Goal: Information Seeking & Learning: Learn about a topic

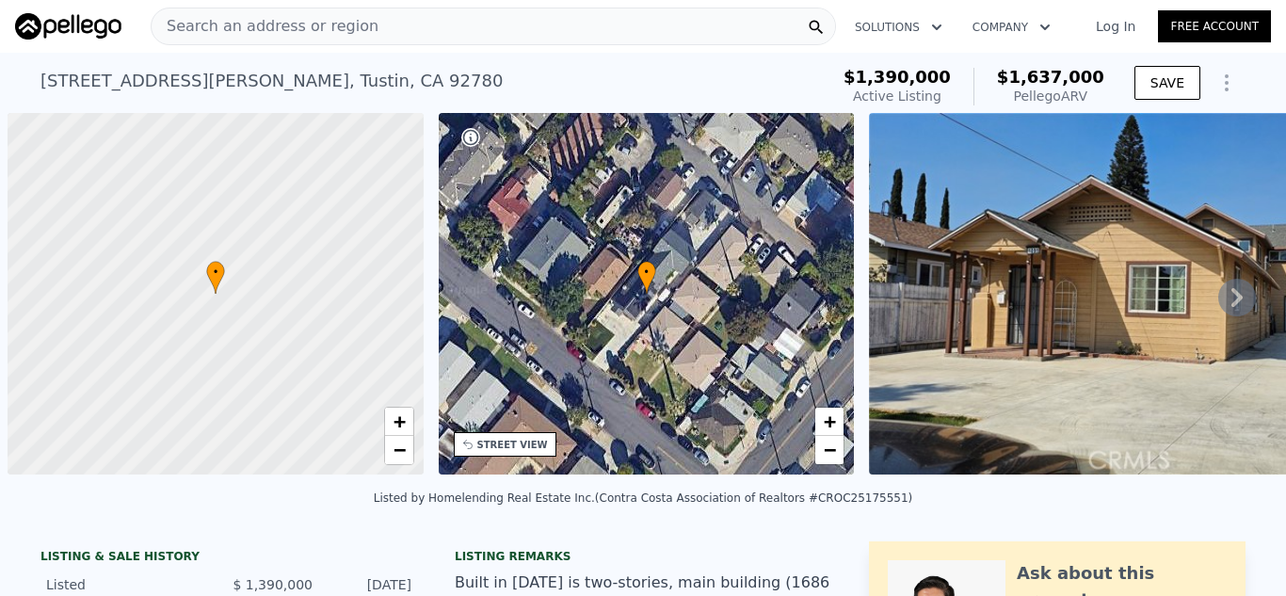
scroll to position [0, 8]
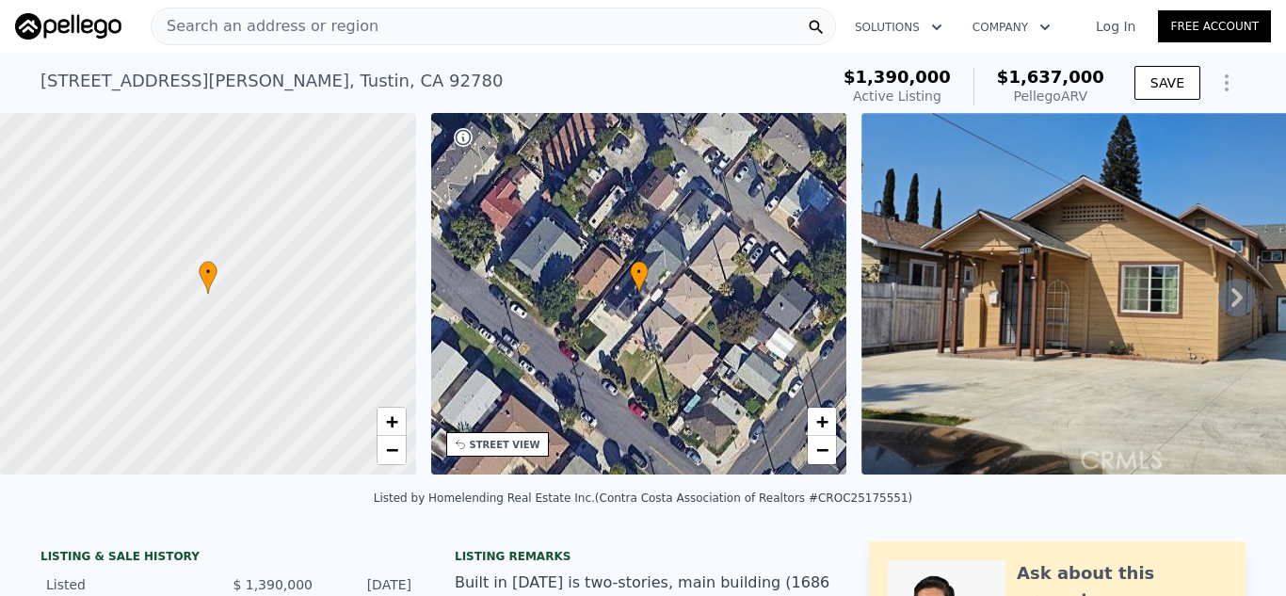
click at [646, 26] on div "Search an address or region" at bounding box center [493, 27] width 685 height 38
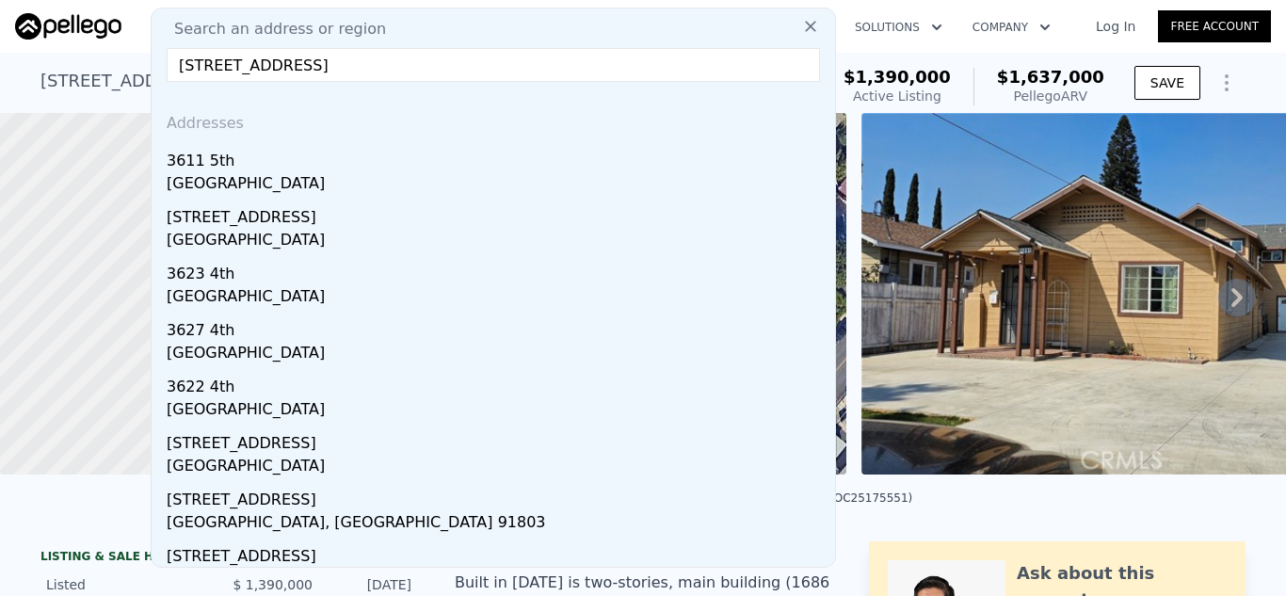
type input "3611 4th Ave, La Crescenta, CA"
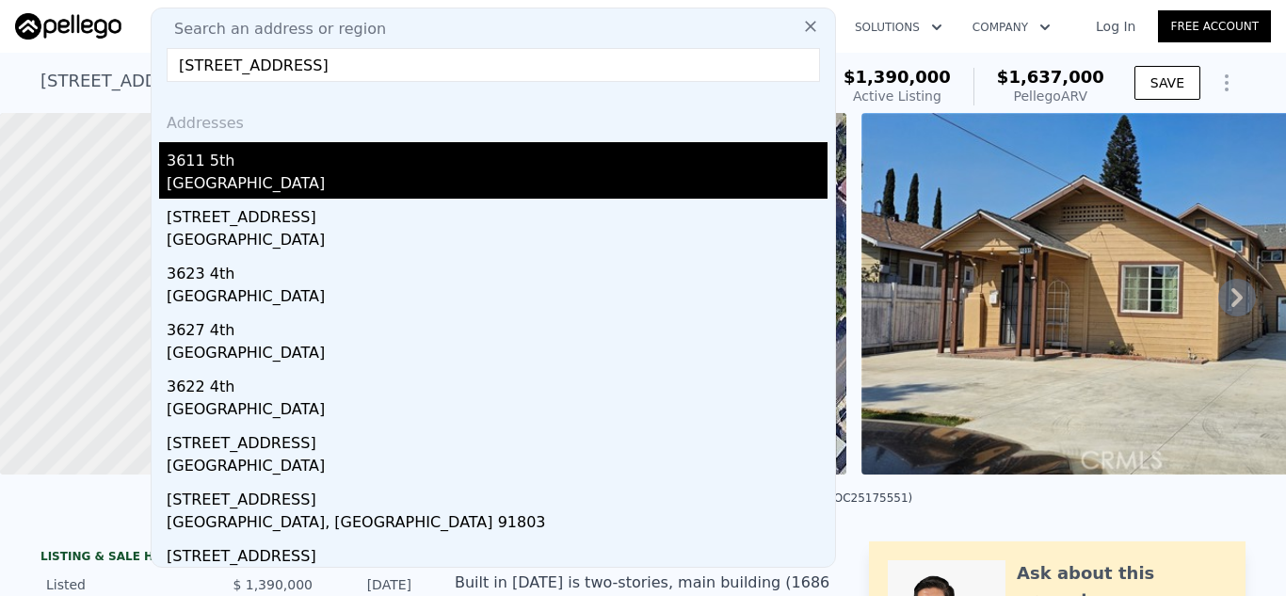
click at [328, 176] on div "La Crescenta-montrose, CA 91214" at bounding box center [497, 185] width 661 height 26
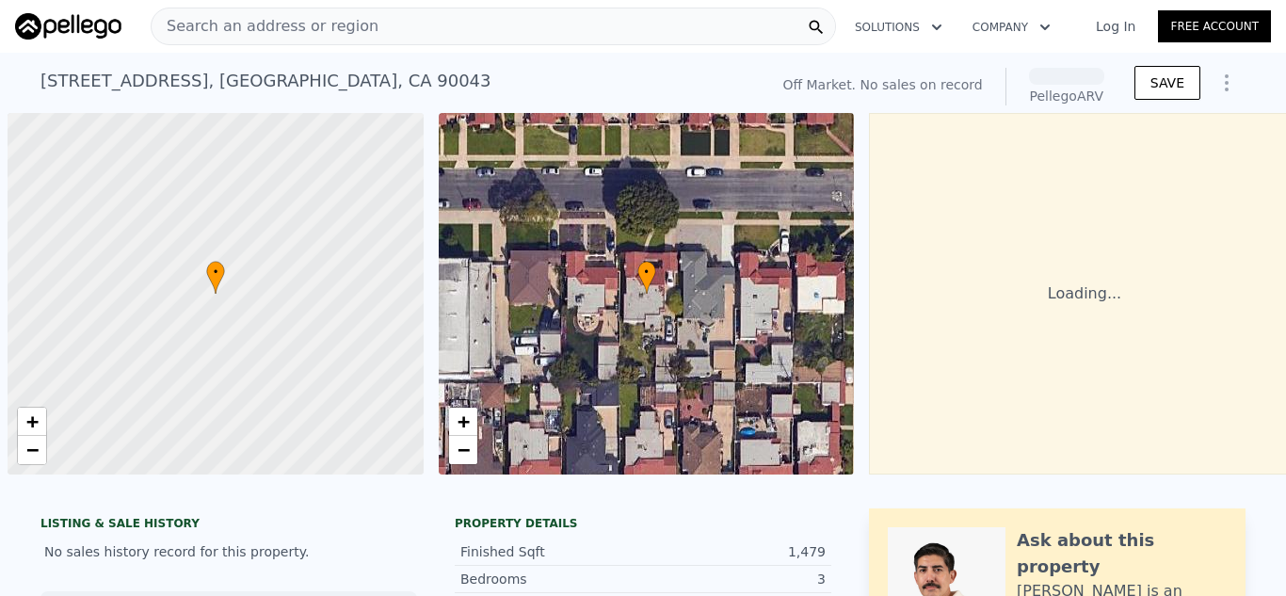
scroll to position [0, 8]
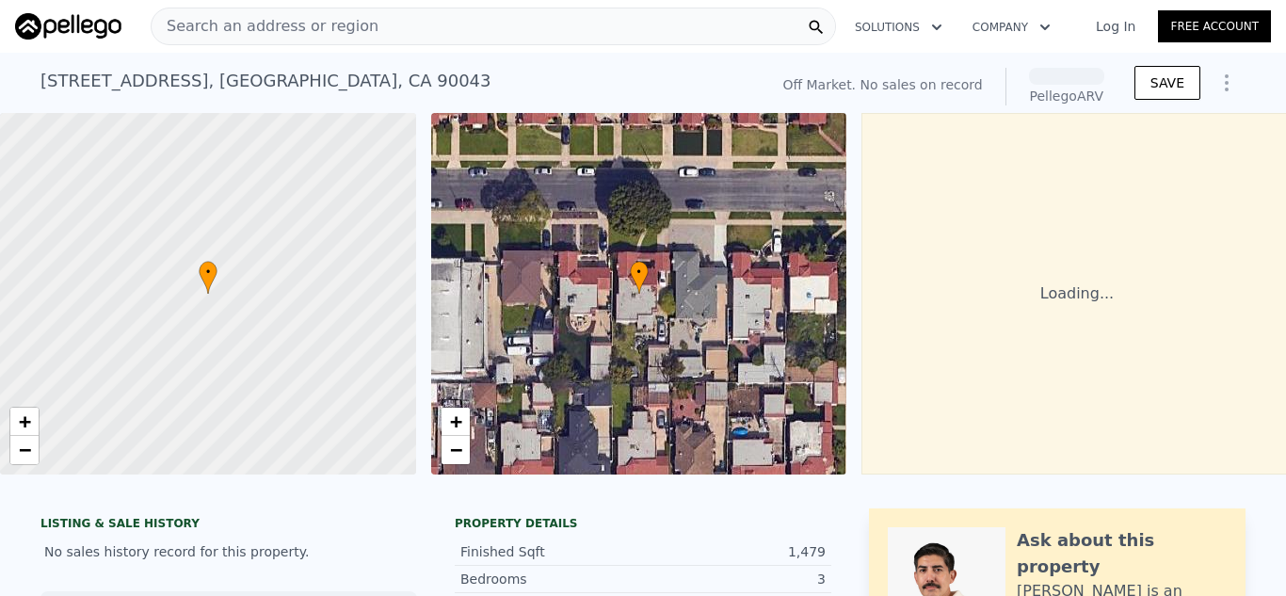
click at [401, 30] on div "Search an address or region" at bounding box center [493, 27] width 685 height 38
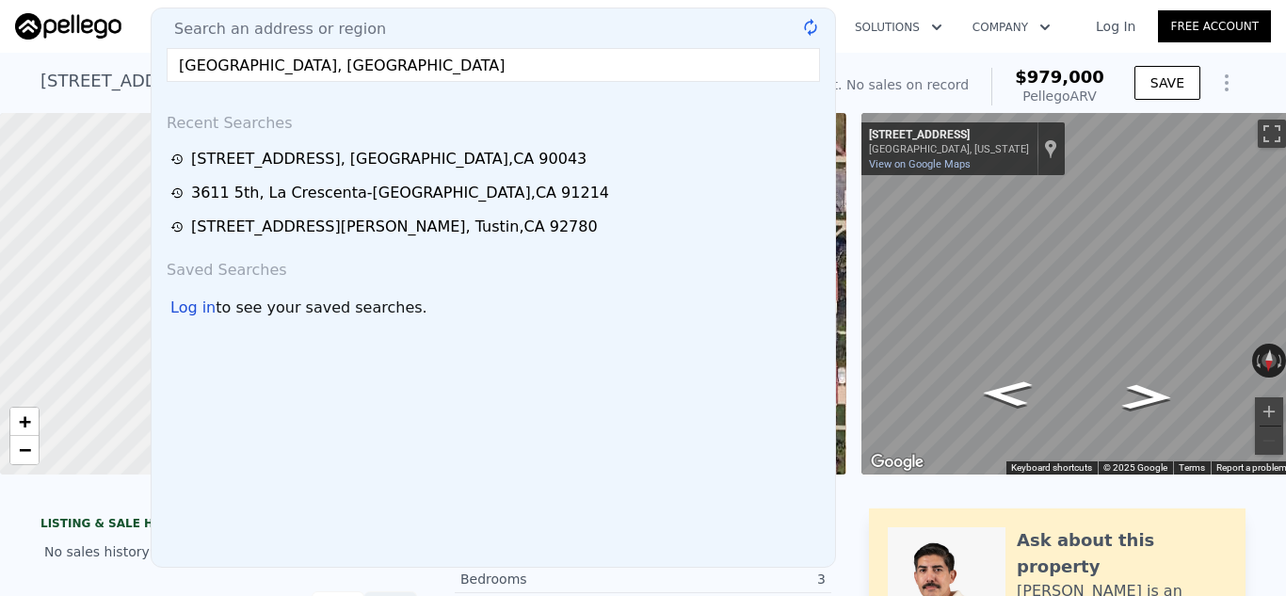
type input "[GEOGRAPHIC_DATA], [GEOGRAPHIC_DATA]"
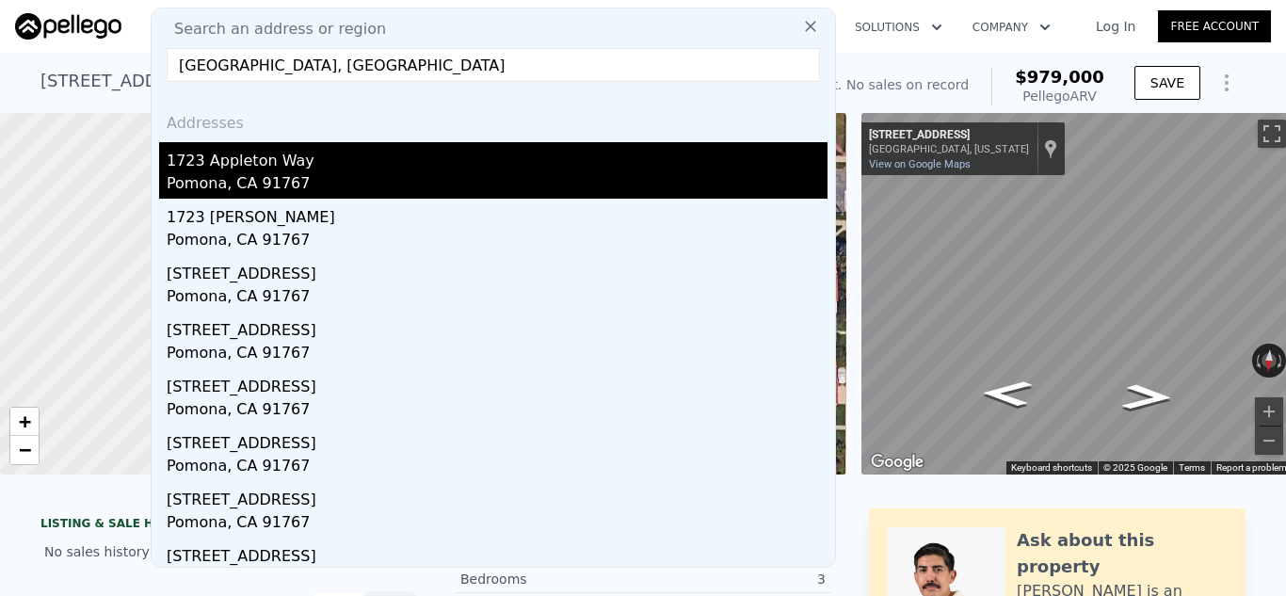
click at [374, 174] on div "Pomona, CA 91767" at bounding box center [497, 185] width 661 height 26
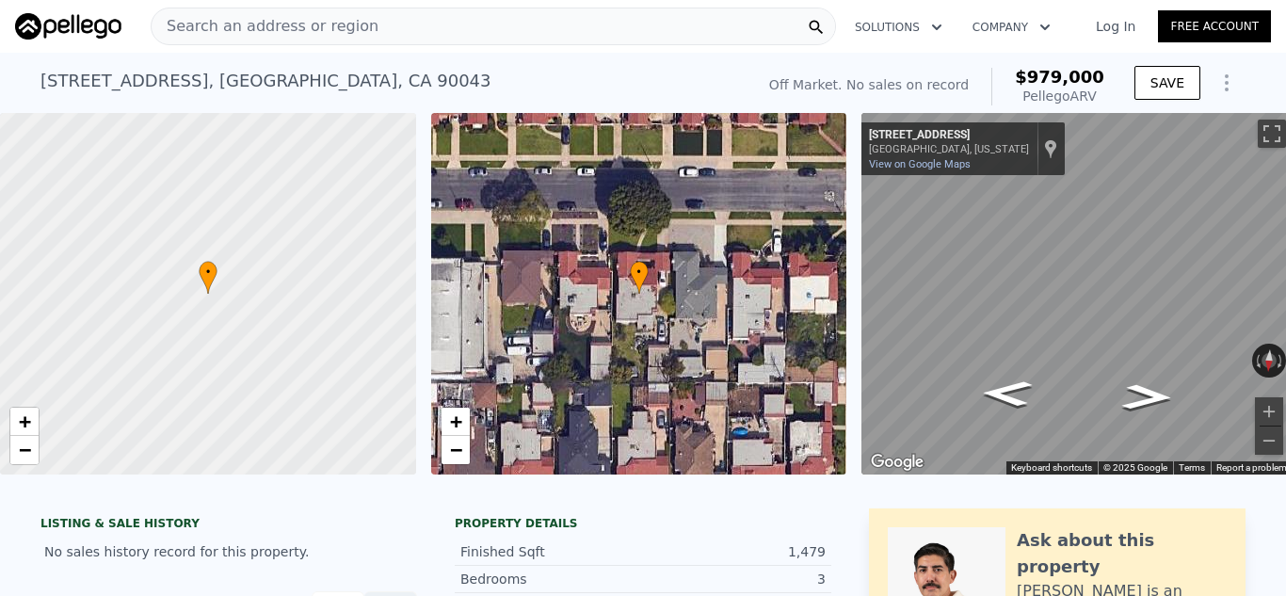
type input "2"
type input "1.5"
type input "2"
type input "1009"
type input "1036"
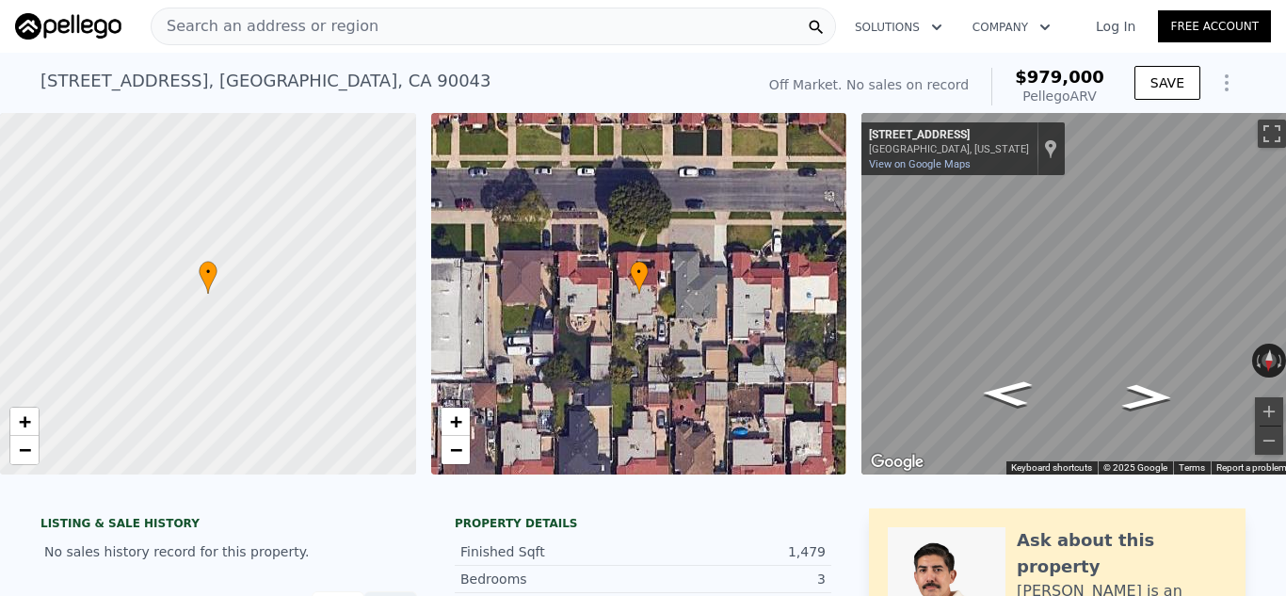
type input "1864.368"
type input "86749.74"
type input "$ 479,000"
type input "4"
type input "-$ 21,197"
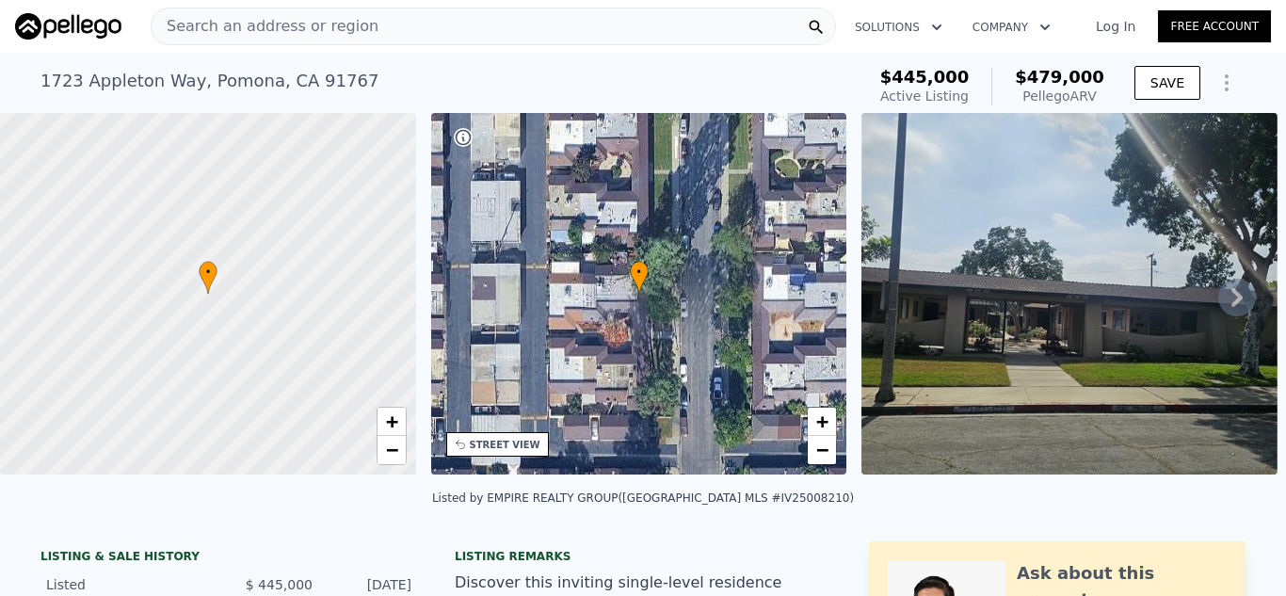
click at [612, 40] on div "Search an address or region" at bounding box center [493, 27] width 685 height 38
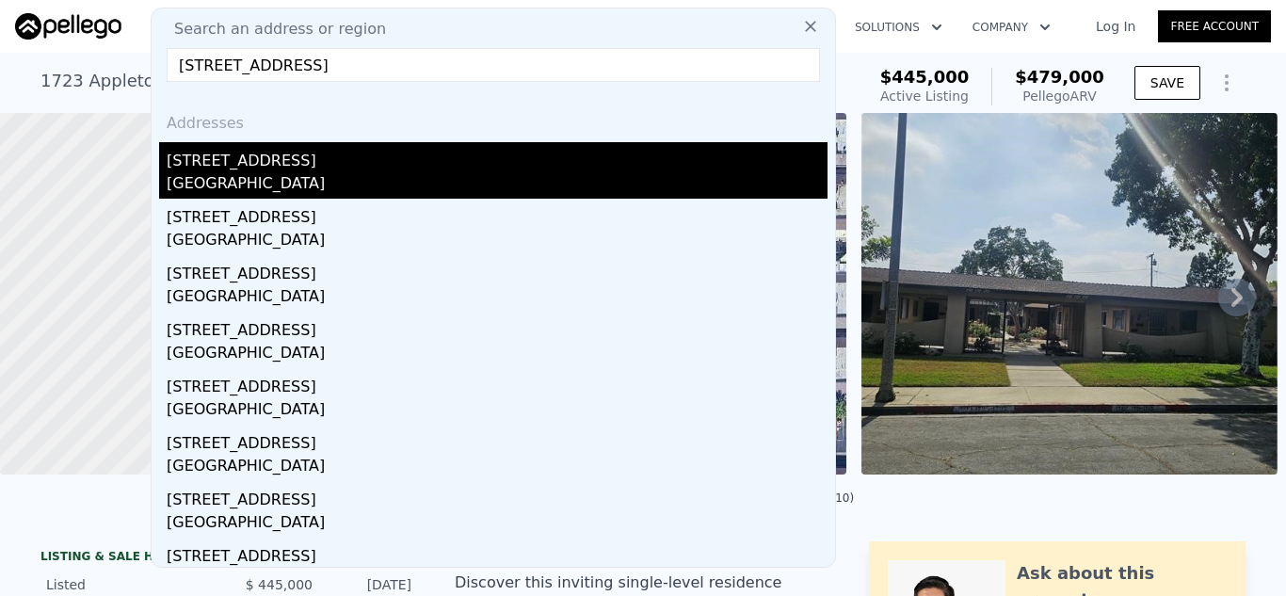
type input "[STREET_ADDRESS]"
click at [418, 156] on div "[STREET_ADDRESS]" at bounding box center [497, 157] width 661 height 30
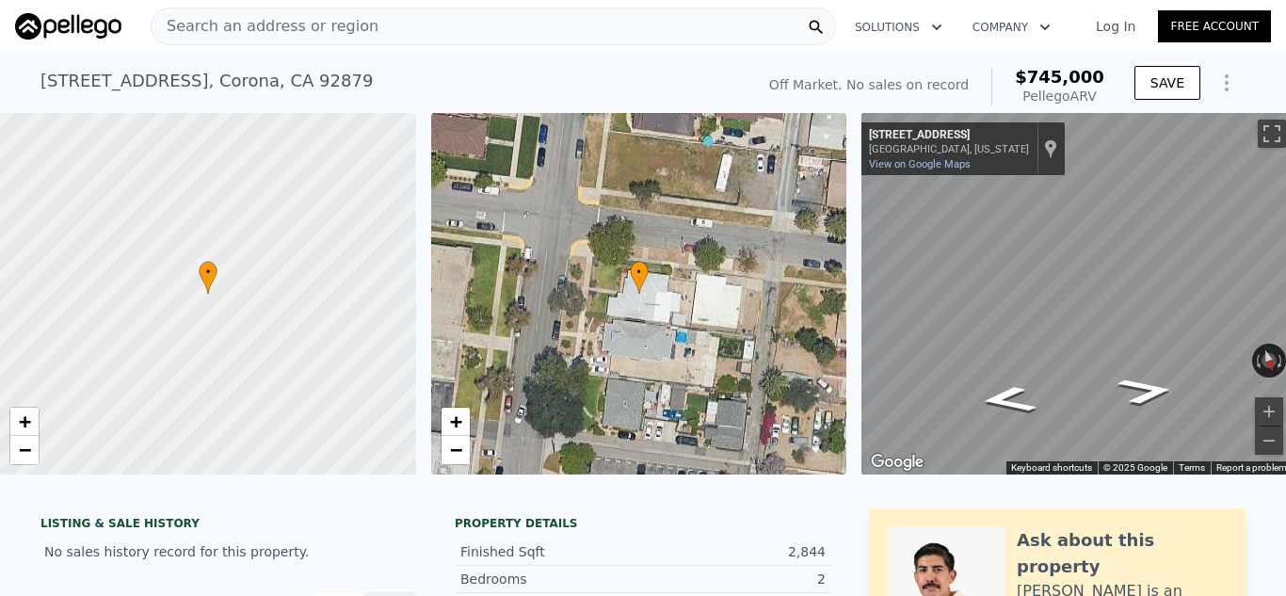
click at [436, 25] on div "Search an address or region" at bounding box center [493, 27] width 685 height 38
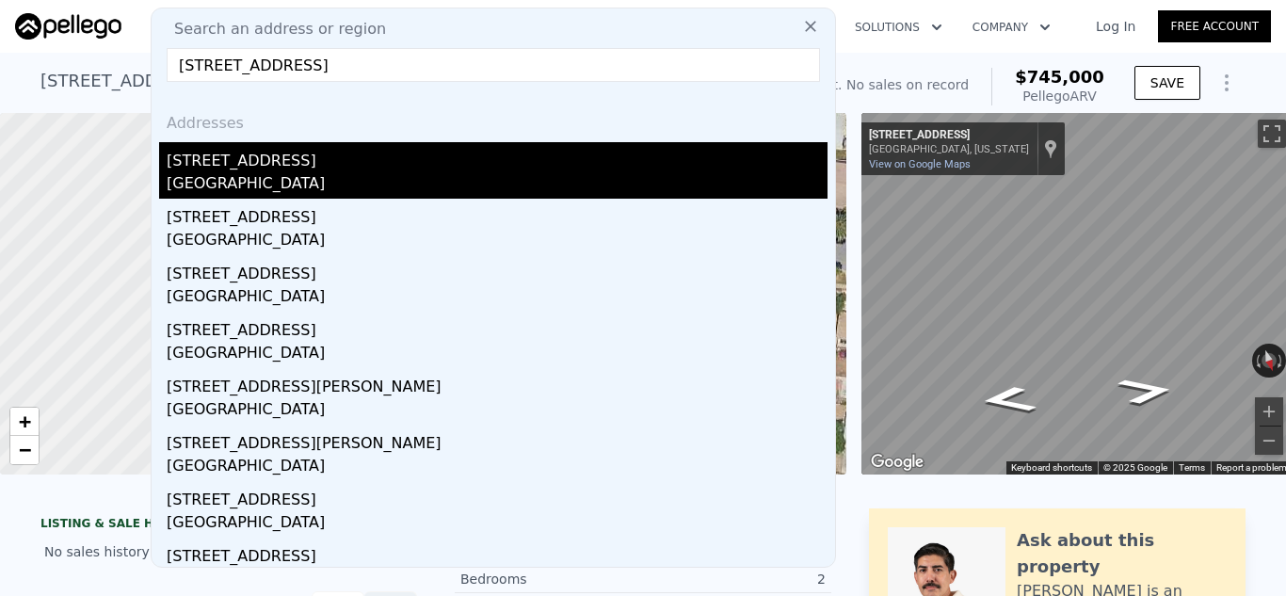
type input "[STREET_ADDRESS]"
click at [314, 153] on div "[STREET_ADDRESS]" at bounding box center [497, 157] width 661 height 30
